Goal: Task Accomplishment & Management: Manage account settings

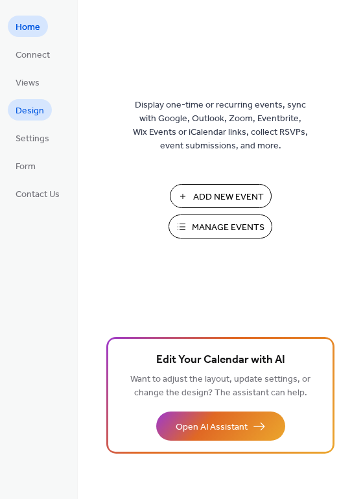
click at [26, 106] on span "Design" at bounding box center [30, 111] width 29 height 14
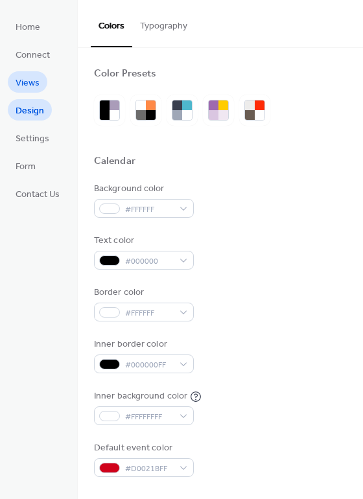
click at [27, 84] on span "Views" at bounding box center [28, 83] width 24 height 14
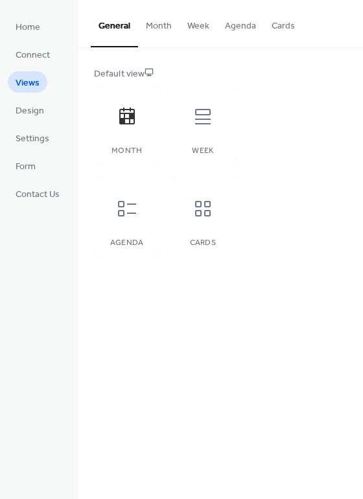
click at [202, 21] on button "Week" at bounding box center [199, 23] width 38 height 46
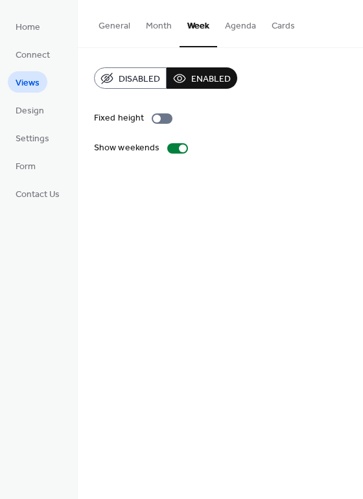
click at [146, 21] on button "Month" at bounding box center [158, 23] width 41 height 46
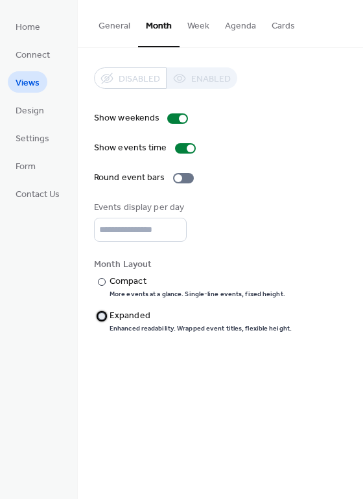
click at [99, 314] on div at bounding box center [102, 316] width 8 height 8
click at [235, 24] on button "Agenda" at bounding box center [240, 23] width 47 height 46
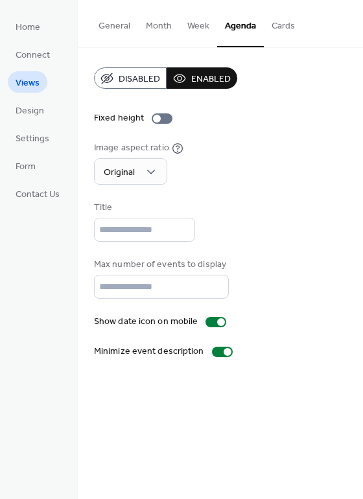
click at [283, 25] on button "Cards" at bounding box center [283, 23] width 39 height 46
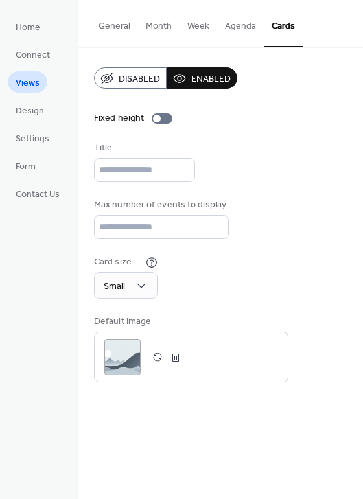
click at [189, 27] on button "Week" at bounding box center [199, 23] width 38 height 46
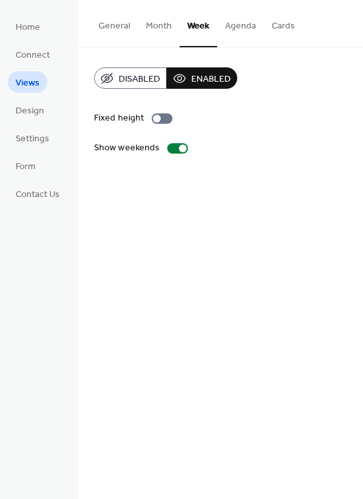
click at [143, 23] on button "Month" at bounding box center [158, 23] width 41 height 46
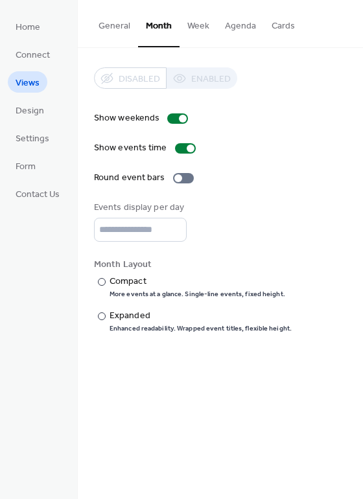
click at [114, 24] on button "General" at bounding box center [114, 23] width 47 height 46
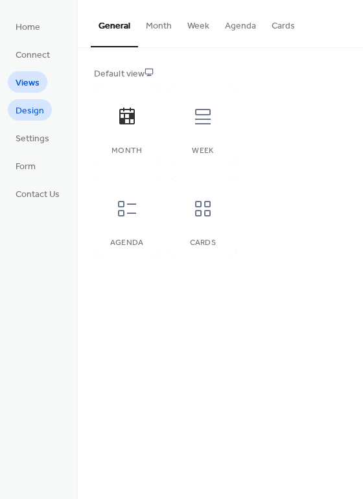
click at [20, 107] on span "Design" at bounding box center [30, 111] width 29 height 14
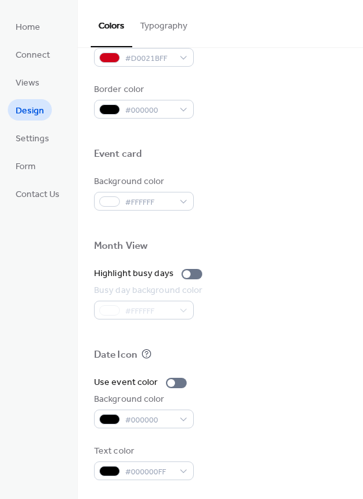
scroll to position [555, 0]
click at [40, 135] on span "Settings" at bounding box center [33, 139] width 34 height 14
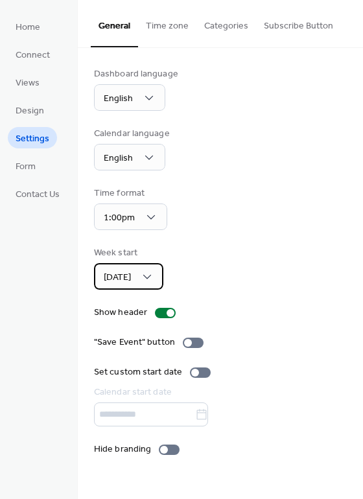
click at [129, 282] on span "[DATE]" at bounding box center [117, 278] width 27 height 18
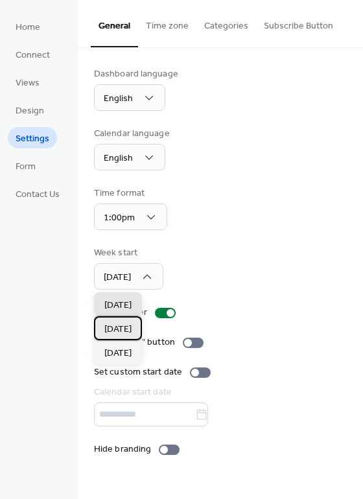
click at [132, 325] on span "[DATE]" at bounding box center [117, 330] width 27 height 14
